Goal: Register for event/course

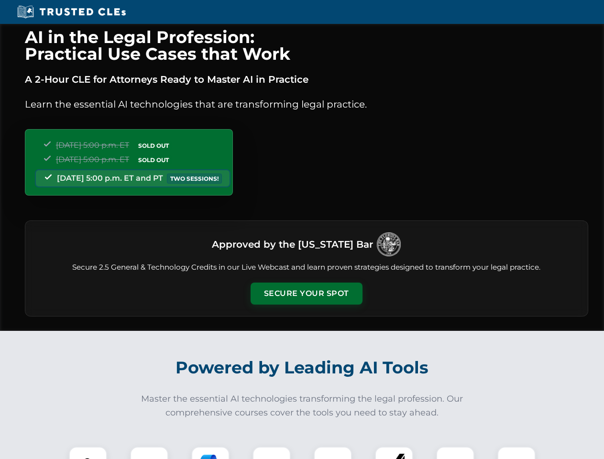
click at [306, 293] on button "Secure Your Spot" at bounding box center [306, 293] width 112 height 22
click at [88, 453] on img at bounding box center [88, 466] width 28 height 28
click at [149, 453] on div at bounding box center [149, 465] width 38 height 38
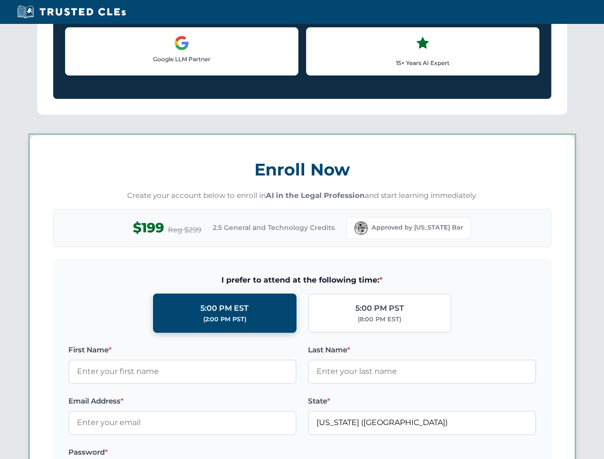
click at [271, 453] on label "Password *" at bounding box center [182, 451] width 228 height 11
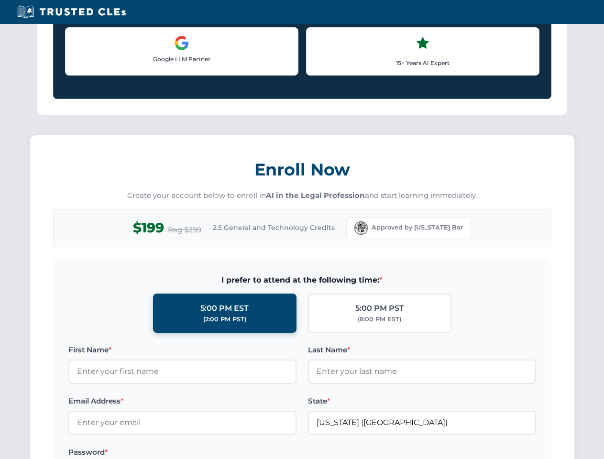
scroll to position [938, 0]
